Goal: Information Seeking & Learning: Learn about a topic

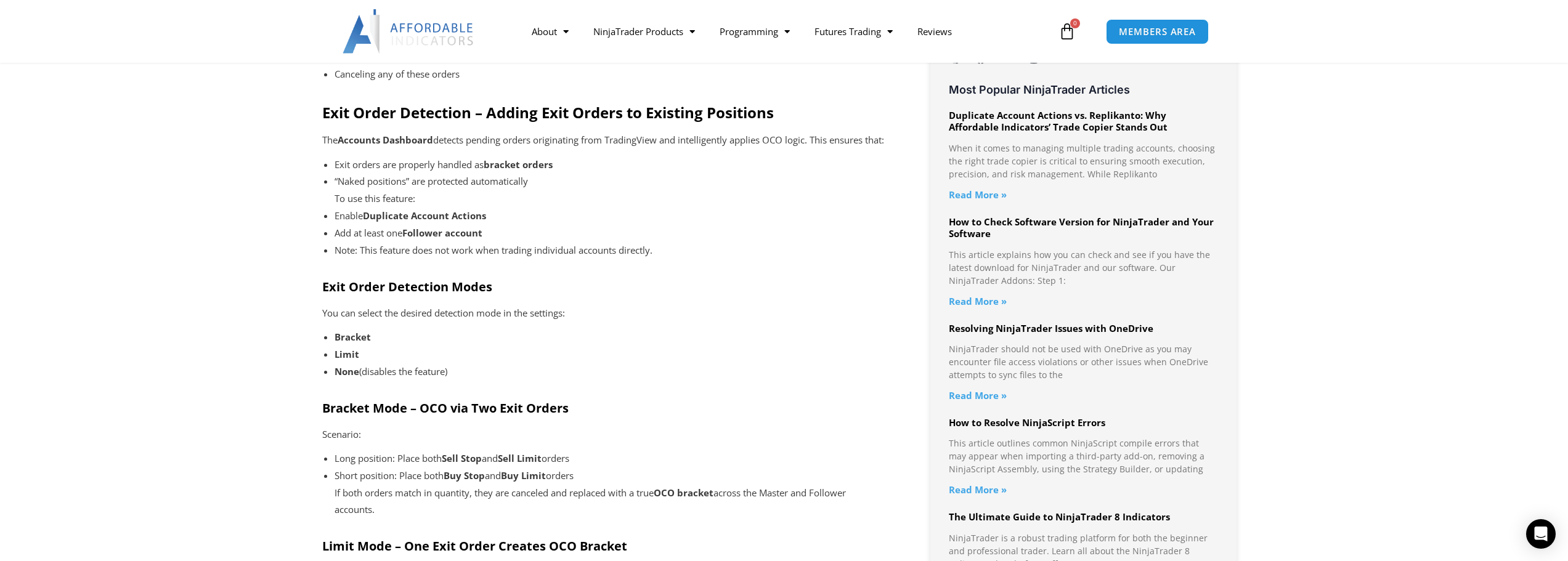
scroll to position [923, 0]
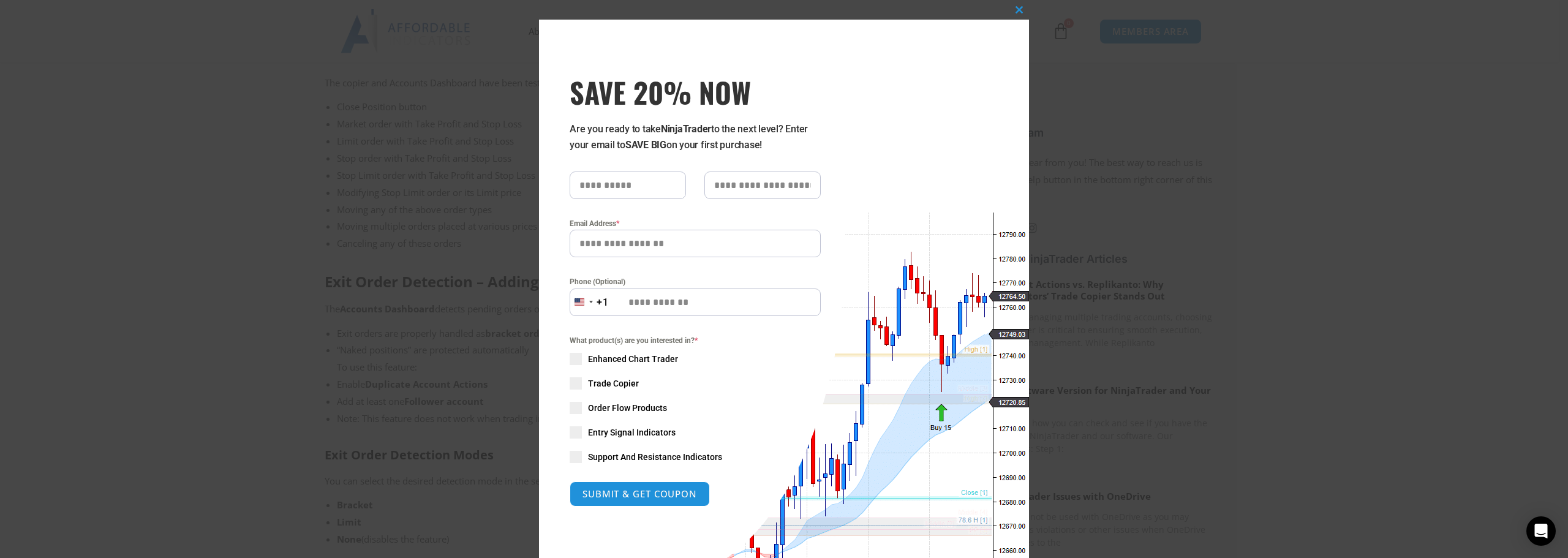
click at [154, 133] on div "Close this module SAVE 20% NOW Are you ready to take NinjaTrader to the next le…" at bounding box center [784, 279] width 1568 height 558
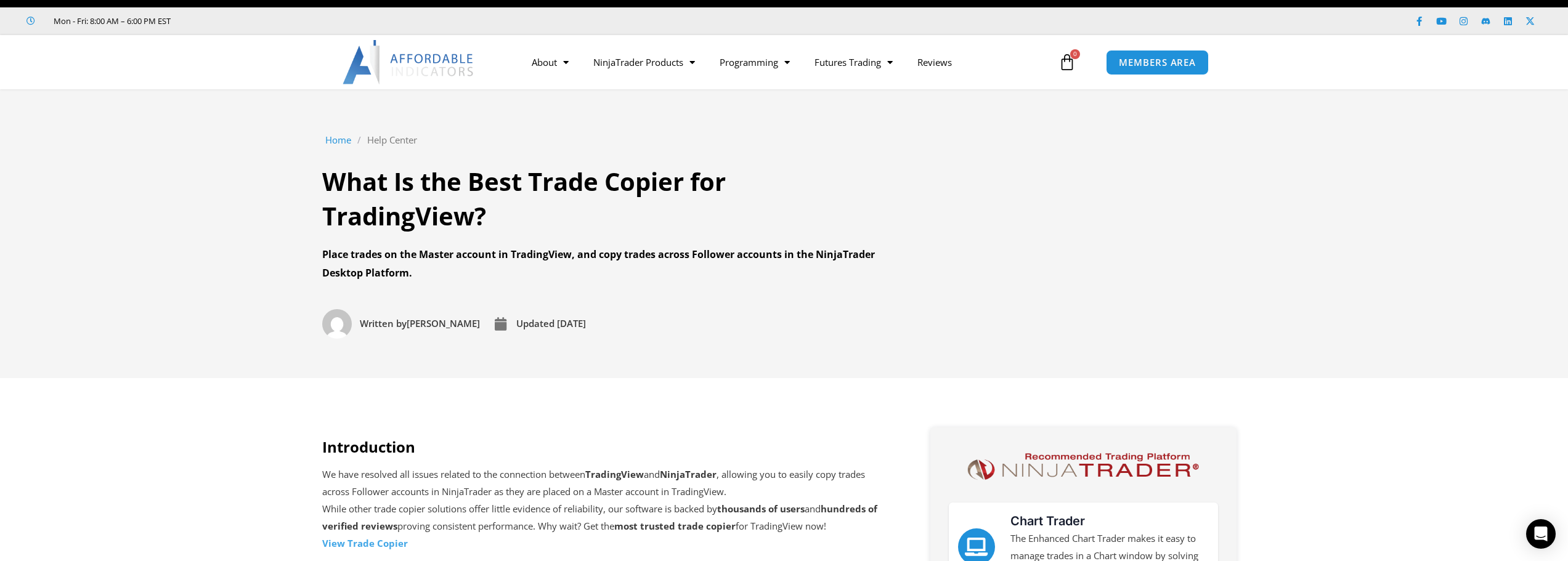
scroll to position [0, 0]
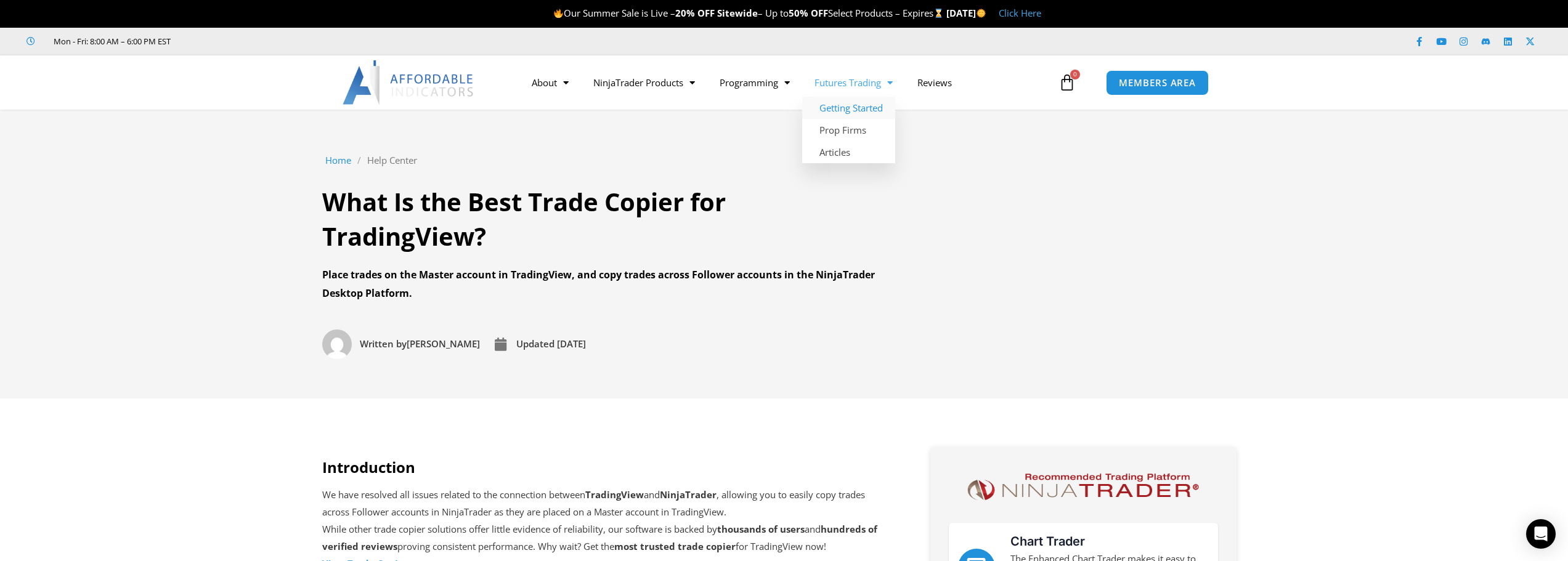
click at [864, 103] on link "Getting Started" at bounding box center [849, 107] width 93 height 22
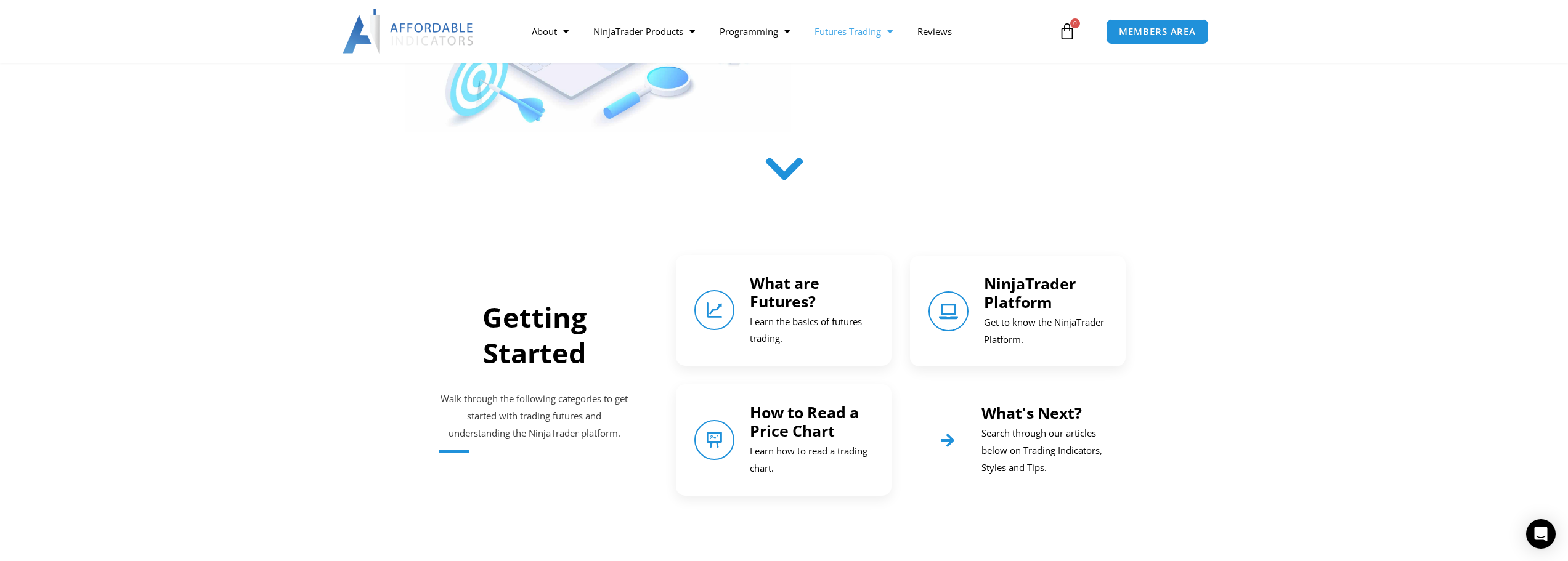
scroll to position [369, 0]
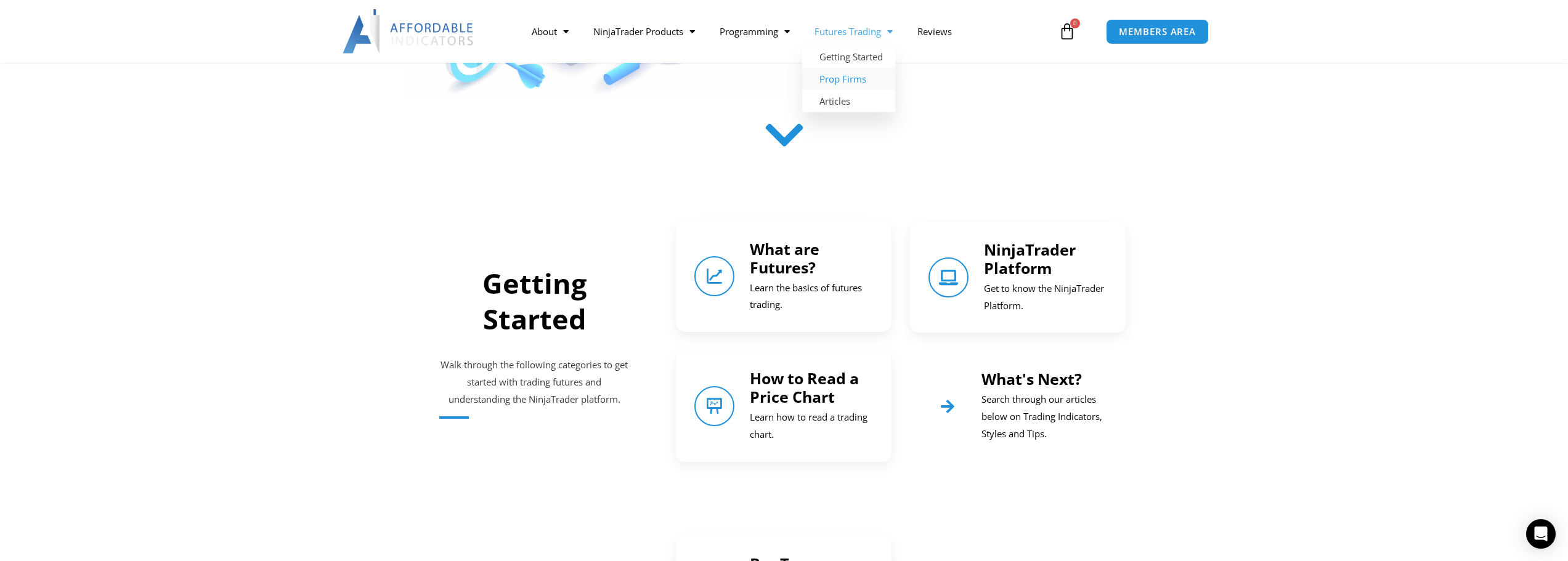
click at [849, 83] on link "Prop Firms" at bounding box center [849, 79] width 93 height 22
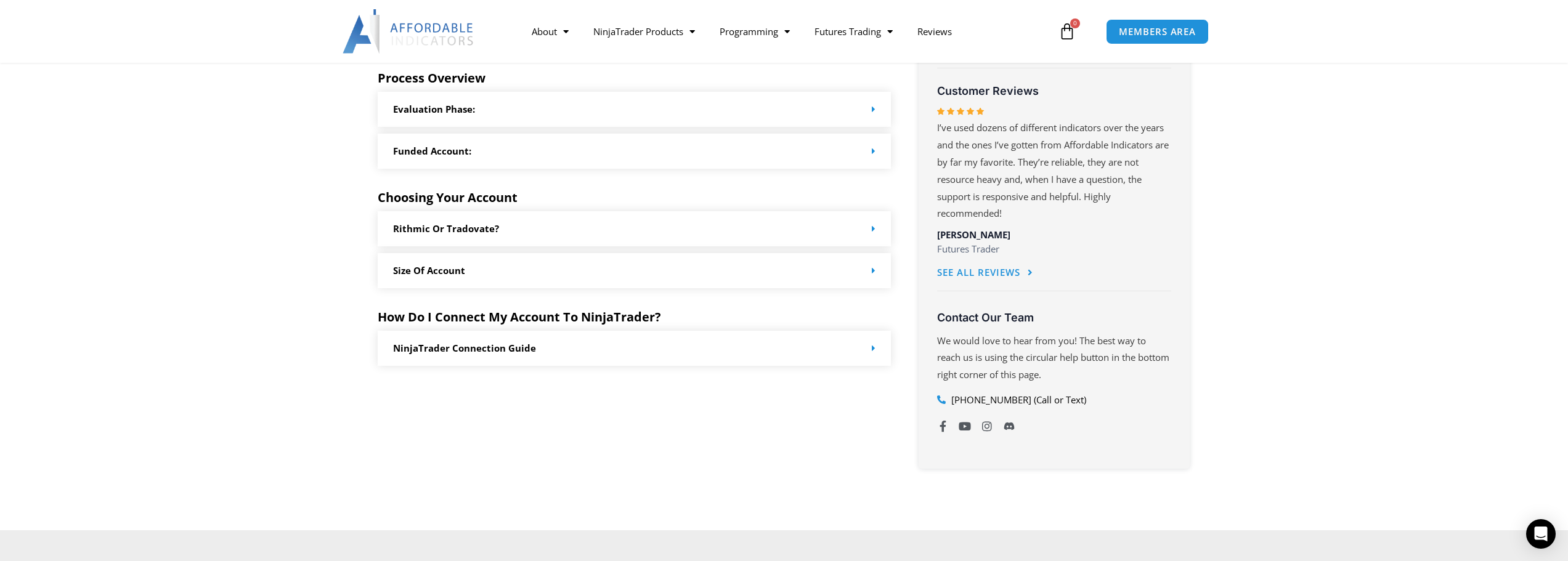
scroll to position [616, 0]
